Goal: Find specific page/section: Find specific page/section

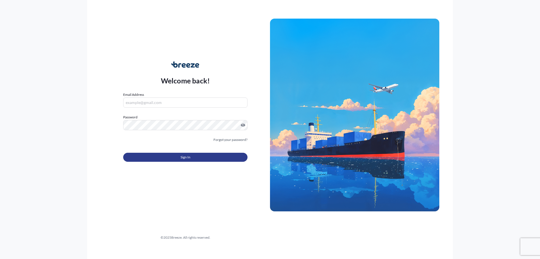
type input "[EMAIL_ADDRESS][DOMAIN_NAME]"
click at [166, 158] on button "Sign In" at bounding box center [185, 157] width 124 height 9
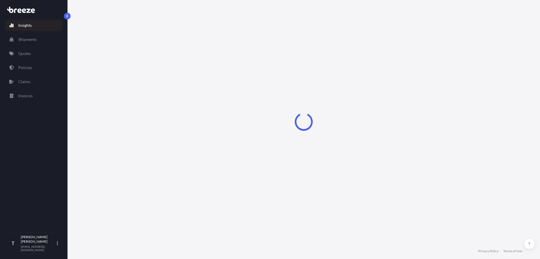
select select "2025"
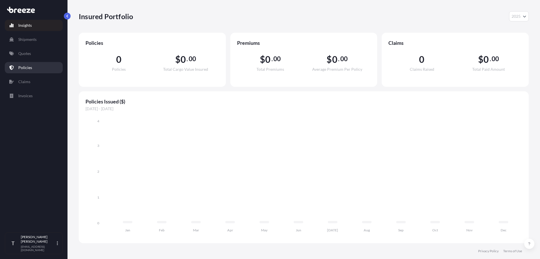
click at [21, 55] on p "Quotes" at bounding box center [24, 54] width 13 height 6
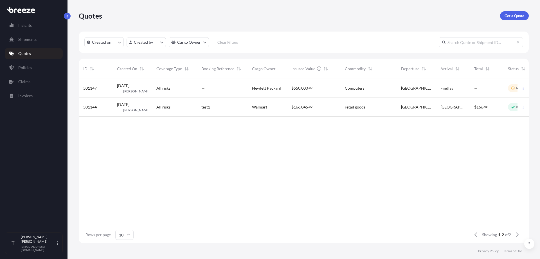
click at [233, 202] on div "501147 [DATE] TP [PERSON_NAME] All risks — Hewlett Packard $ 550 , 000 . 00 Com…" at bounding box center [317, 152] width 476 height 147
click at [233, 198] on div "501147 [DATE] TP [PERSON_NAME] All risks — Hewlett Packard $ 550 , 000 . 00 Com…" at bounding box center [317, 152] width 476 height 147
click at [183, 151] on div "501147 [DATE] TP [PERSON_NAME] All risks — Hewlett Packard $ 550 , 000 . 00 Com…" at bounding box center [317, 152] width 476 height 147
click at [181, 151] on div "501147 [DATE] TP [PERSON_NAME] All risks — Hewlett Packard $ 550 , 000 . 00 Com…" at bounding box center [317, 152] width 476 height 147
click at [313, 24] on div "Quotes Get a Quote" at bounding box center [304, 16] width 450 height 32
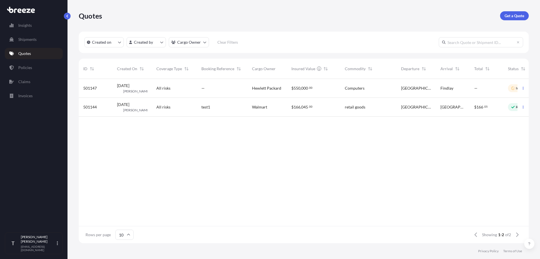
click at [313, 24] on div "Quotes Get a Quote" at bounding box center [304, 16] width 450 height 32
